Goal: Task Accomplishment & Management: Manage account settings

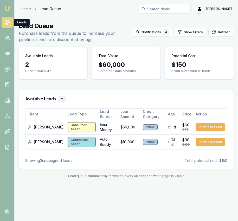
click at [9, 10] on img at bounding box center [7, 8] width 6 height 6
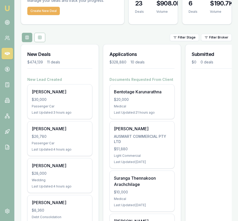
scroll to position [36, 0]
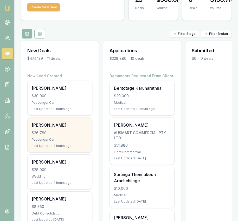
click at [68, 128] on div "[PERSON_NAME]" at bounding box center [60, 125] width 56 height 6
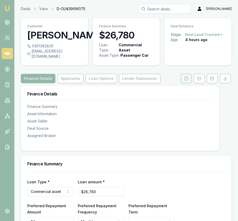
click at [182, 83] on button at bounding box center [186, 78] width 11 height 9
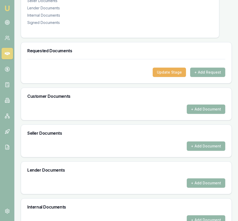
scroll to position [128, 0]
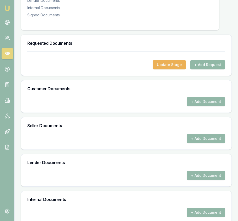
click at [204, 69] on button "+ Add Request" at bounding box center [207, 64] width 35 height 9
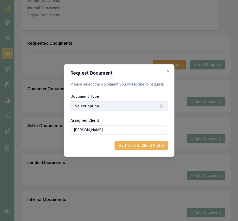
click at [133, 109] on button "Select option..." at bounding box center [118, 105] width 97 height 9
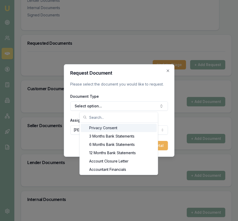
click at [138, 129] on div "Privacy Consent" at bounding box center [119, 128] width 76 height 8
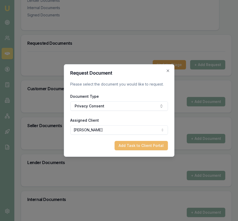
click at [143, 146] on button "Add Task to Client Portal" at bounding box center [140, 145] width 53 height 9
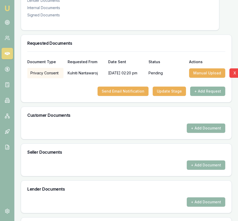
scroll to position [128, 1]
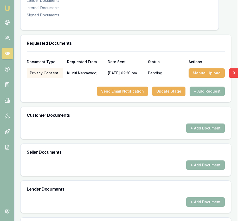
click at [210, 96] on button "+ Add Request" at bounding box center [206, 90] width 35 height 9
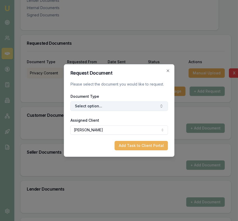
click at [142, 103] on button "Select option..." at bounding box center [118, 105] width 97 height 9
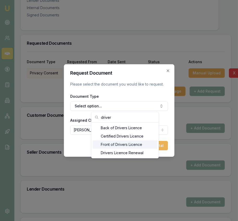
type input "driver"
click at [130, 144] on div "Front of Drivers Licence" at bounding box center [124, 144] width 65 height 8
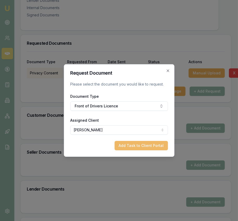
click at [133, 145] on button "Add Task to Client Portal" at bounding box center [140, 145] width 53 height 9
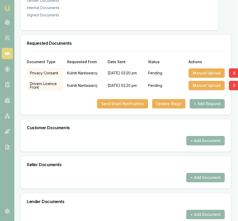
click at [201, 108] on button "+ Add Request" at bounding box center [206, 103] width 35 height 9
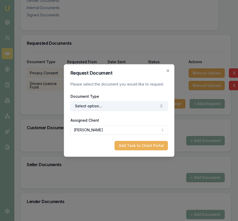
click at [123, 106] on button "Select option..." at bounding box center [118, 105] width 97 height 9
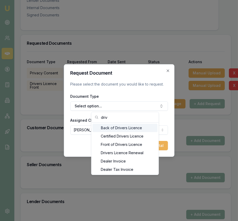
type input "driv"
click at [119, 126] on div "Back of Drivers Licence" at bounding box center [124, 128] width 65 height 8
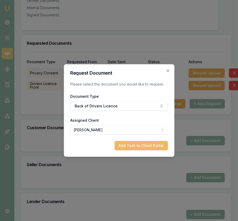
click at [128, 146] on button "Add Task to Client Portal" at bounding box center [140, 145] width 53 height 9
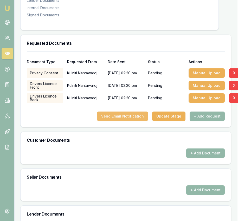
click at [122, 121] on button "Send Email Notification" at bounding box center [122, 115] width 51 height 9
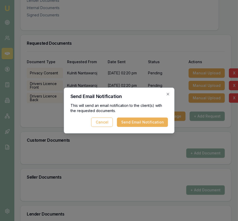
click at [157, 120] on button "Send Email Notification" at bounding box center [142, 121] width 51 height 9
